Goal: Task Accomplishment & Management: Use online tool/utility

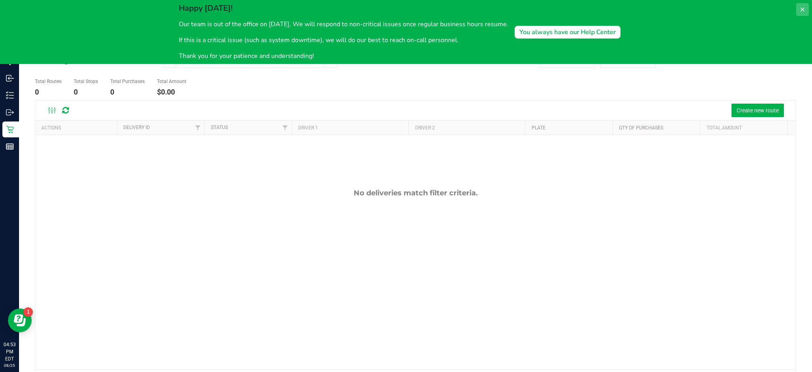
click at [801, 10] on icon at bounding box center [802, 9] width 6 height 6
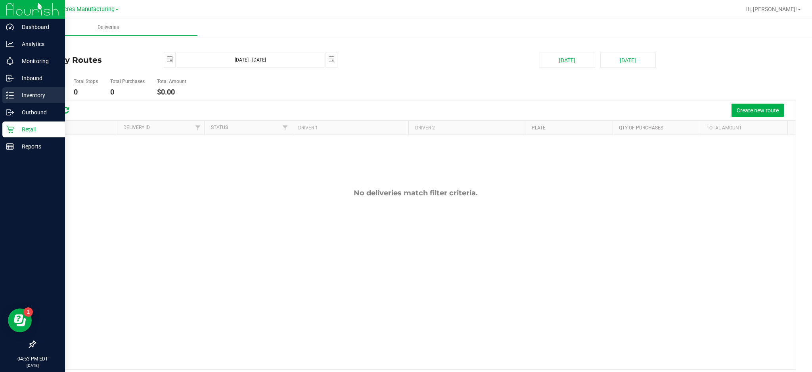
click at [12, 95] on line at bounding box center [11, 95] width 4 height 0
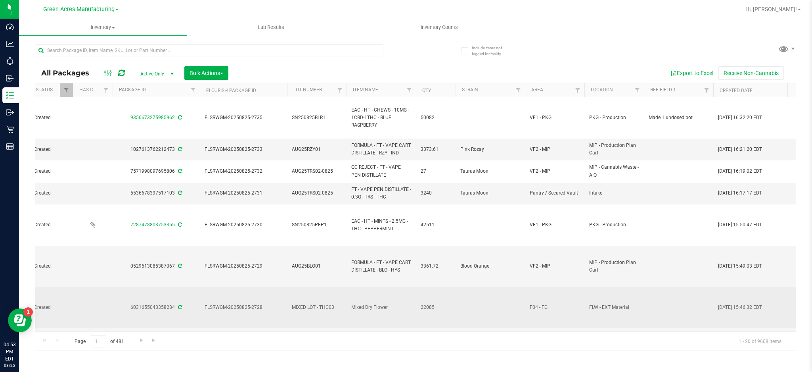
scroll to position [0, 173]
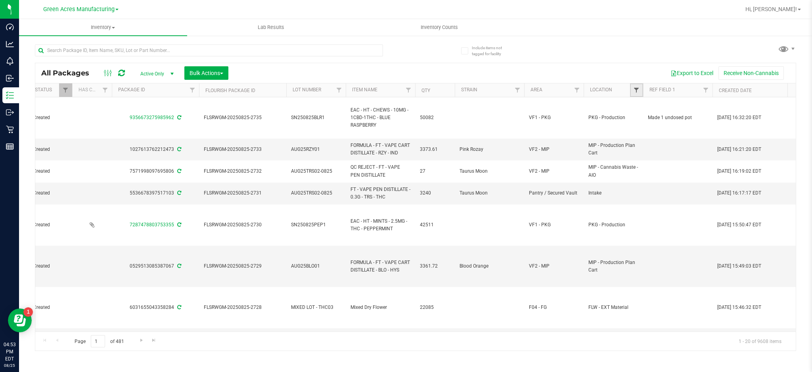
click at [637, 92] on span "Filter" at bounding box center [636, 90] width 6 height 6
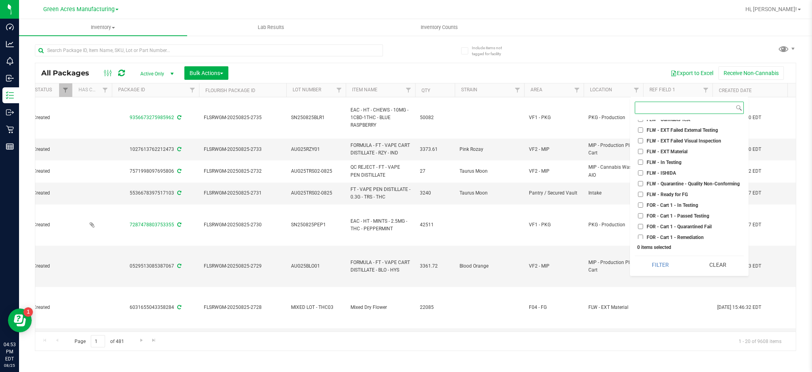
scroll to position [1004, 0]
click at [683, 180] on span "FOR - Cart 1 - In Testing" at bounding box center [673, 179] width 52 height 5
click at [643, 180] on input "FOR - Cart 1 - In Testing" at bounding box center [640, 179] width 5 height 5
checkbox input "true"
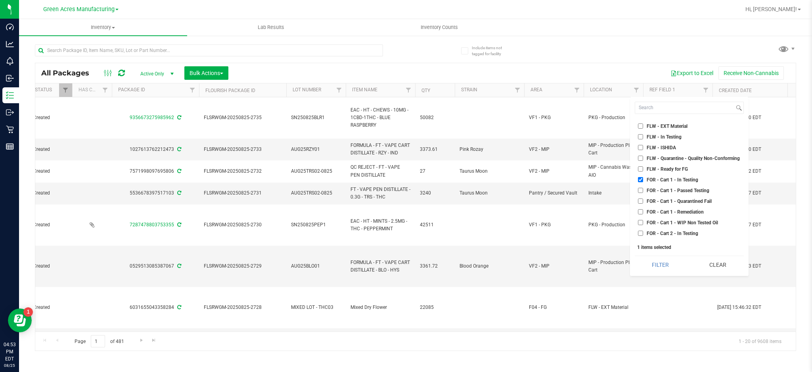
click at [682, 190] on span "FOR - Cart 1 - Passed Testing" at bounding box center [678, 190] width 63 height 5
click at [643, 190] on input "FOR - Cart 1 - Passed Testing" at bounding box center [640, 190] width 5 height 5
checkbox input "true"
click at [682, 200] on span "FOR - Cart 1 - Quarantined Fail" at bounding box center [679, 201] width 65 height 5
click at [643, 200] on input "FOR - Cart 1 - Quarantined Fail" at bounding box center [640, 200] width 5 height 5
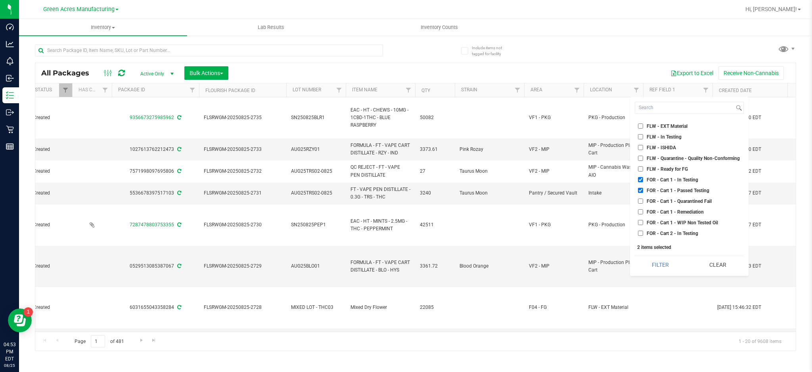
checkbox input "true"
click at [680, 210] on span "FOR - Cart 1 - Remediation" at bounding box center [675, 211] width 57 height 5
click at [643, 210] on input "FOR - Cart 1 - Remediation" at bounding box center [640, 211] width 5 height 5
checkbox input "true"
click at [675, 221] on span "FOR - Cart 1 - WIP Non Tested Oil" at bounding box center [682, 222] width 71 height 5
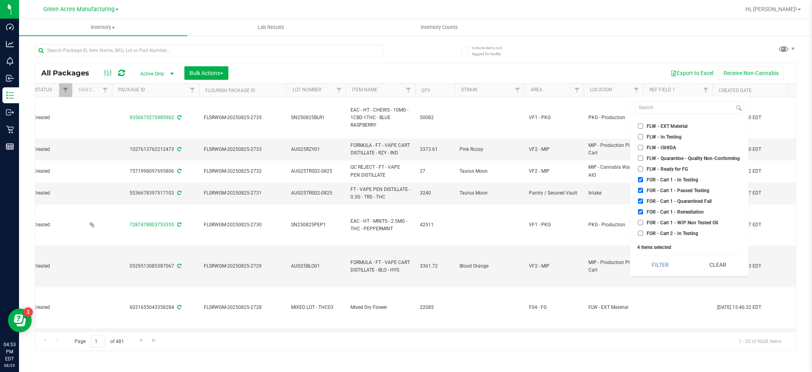
click at [643, 221] on input "FOR - Cart 1 - WIP Non Tested Oil" at bounding box center [640, 222] width 5 height 5
checkbox input "true"
click at [673, 231] on span "FOR - Cart 2 - In Testing" at bounding box center [673, 233] width 52 height 5
click at [643, 230] on input "FOR - Cart 2 - In Testing" at bounding box center [640, 232] width 5 height 5
checkbox input "true"
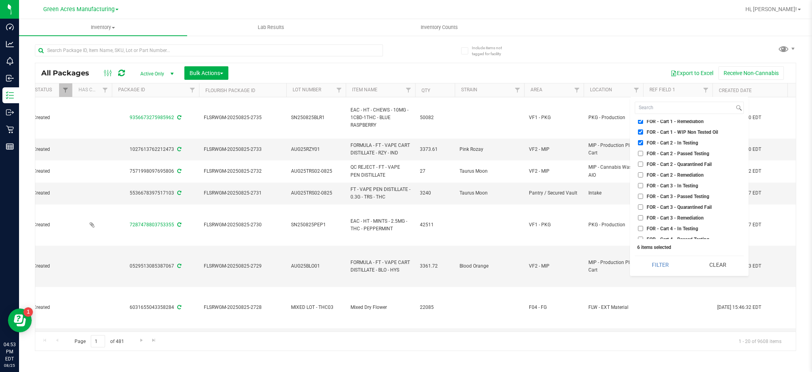
scroll to position [1110, 0]
click at [671, 136] on span "FOR - Cart 2 - Passed Testing" at bounding box center [678, 138] width 63 height 5
click at [643, 136] on input "FOR - Cart 2 - Passed Testing" at bounding box center [640, 137] width 5 height 5
checkbox input "true"
click at [668, 149] on span "FOR - Cart 2 - Quarantined Fail" at bounding box center [679, 148] width 65 height 5
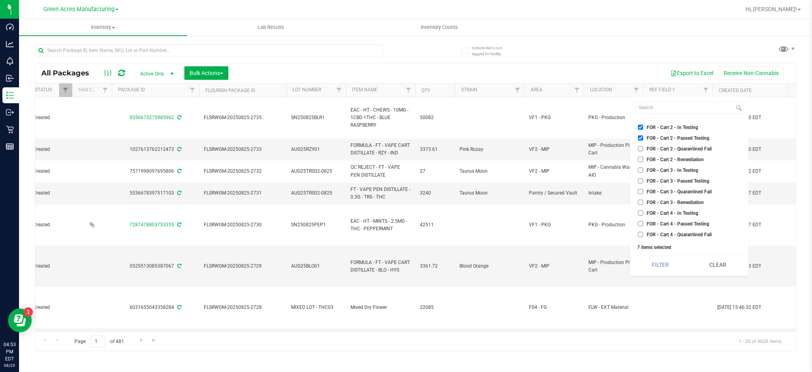
click at [643, 149] on input "FOR - Cart 2 - Quarantined Fail" at bounding box center [640, 148] width 5 height 5
checkbox input "true"
click at [668, 160] on span "FOR - Cart 2 - Remediation" at bounding box center [675, 159] width 57 height 5
click at [643, 160] on input "FOR - Cart 2 - Remediation" at bounding box center [640, 159] width 5 height 5
checkbox input "true"
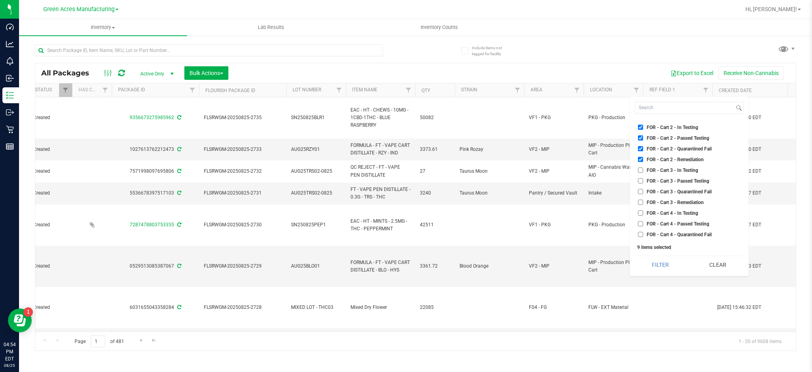
click at [668, 170] on span "FOR - Cart 3 - In Testing" at bounding box center [673, 170] width 52 height 5
click at [643, 170] on input "FOR - Cart 3 - In Testing" at bounding box center [640, 169] width 5 height 5
checkbox input "true"
click at [668, 178] on span "FOR - Cart 3 - Passed Testing" at bounding box center [678, 180] width 63 height 5
click at [667, 194] on span "FOR - Cart 3 - Quarantined Fail" at bounding box center [679, 191] width 65 height 5
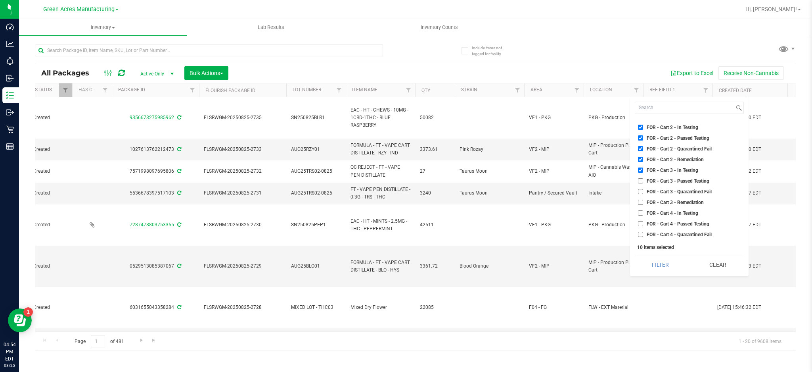
click at [643, 194] on input "FOR - Cart 3 - Quarantined Fail" at bounding box center [640, 191] width 5 height 5
checkbox input "true"
click at [663, 180] on span "FOR - Cart 3 - Passed Testing" at bounding box center [678, 180] width 63 height 5
click at [643, 180] on input "FOR - Cart 3 - Passed Testing" at bounding box center [640, 180] width 5 height 5
checkbox input "true"
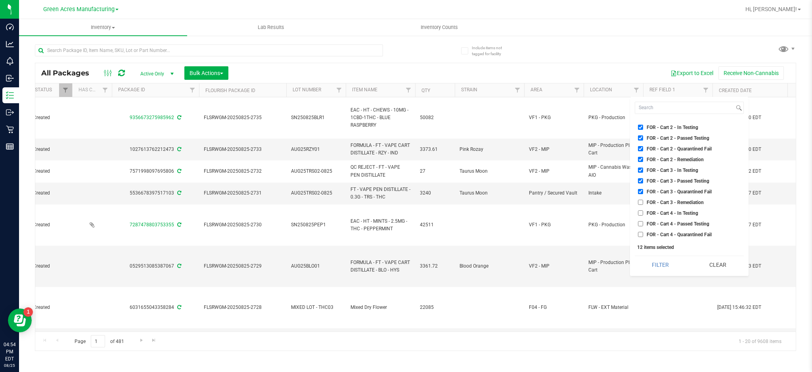
click at [664, 202] on span "FOR - Cart 3 - Remediation" at bounding box center [675, 202] width 57 height 5
click at [643, 202] on input "FOR - Cart 3 - Remediation" at bounding box center [640, 201] width 5 height 5
checkbox input "true"
click at [665, 212] on span "FOR - Cart 4 - In Testing" at bounding box center [673, 213] width 52 height 5
click at [643, 212] on input "FOR - Cart 4 - In Testing" at bounding box center [640, 212] width 5 height 5
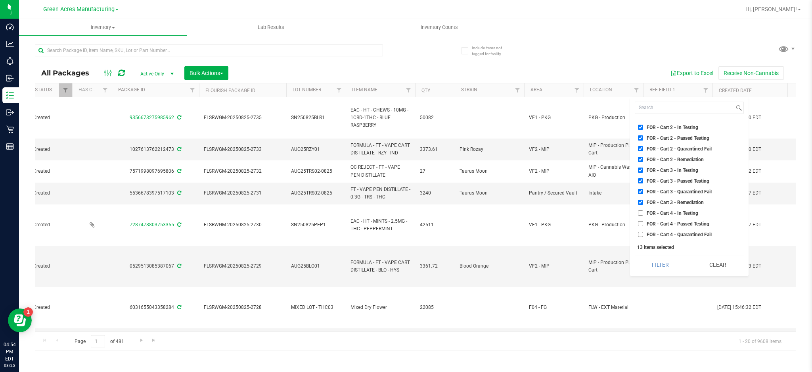
checkbox input "true"
click at [665, 224] on span "FOR - Cart 4 - Passed Testing" at bounding box center [678, 223] width 63 height 5
click at [643, 224] on input "FOR - Cart 4 - Passed Testing" at bounding box center [640, 223] width 5 height 5
checkbox input "true"
click at [667, 232] on span "FOR - Cart 4 - Quarantined Fail" at bounding box center [679, 234] width 65 height 5
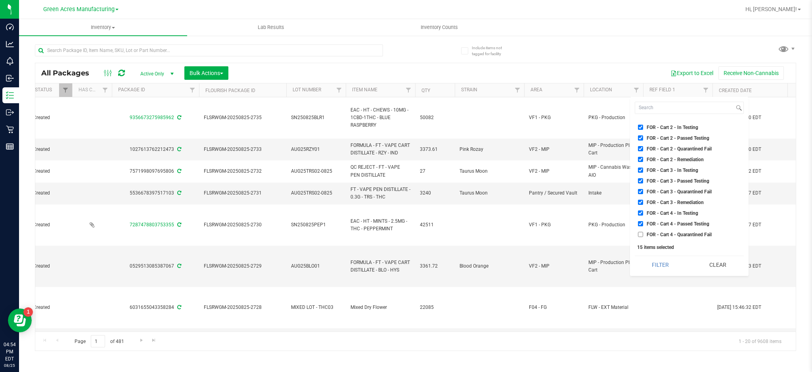
click at [643, 232] on input "FOR - Cart 4 - Quarantined Fail" at bounding box center [640, 234] width 5 height 5
checkbox input "true"
click at [672, 191] on span "FOR - Cart 4 - Remediation" at bounding box center [675, 192] width 57 height 5
click at [643, 191] on input "FOR - Cart 4 - Remediation" at bounding box center [640, 192] width 5 height 5
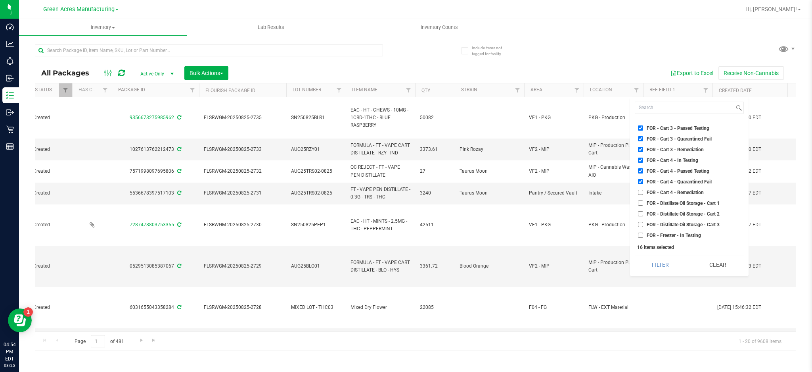
checkbox input "true"
click at [658, 265] on button "Filter" at bounding box center [661, 264] width 52 height 17
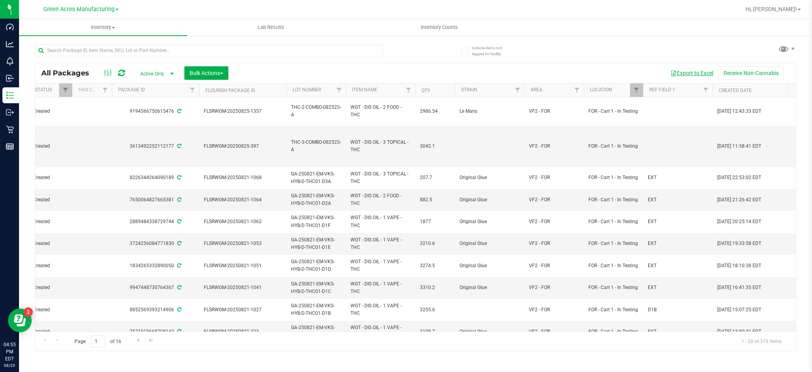
click at [684, 69] on button "Export to Excel" at bounding box center [691, 72] width 53 height 13
click at [569, 56] on div "All Packages Active Only Active Only Lab Samples Locked All External Internal B…" at bounding box center [415, 194] width 761 height 314
